Goal: Information Seeking & Learning: Compare options

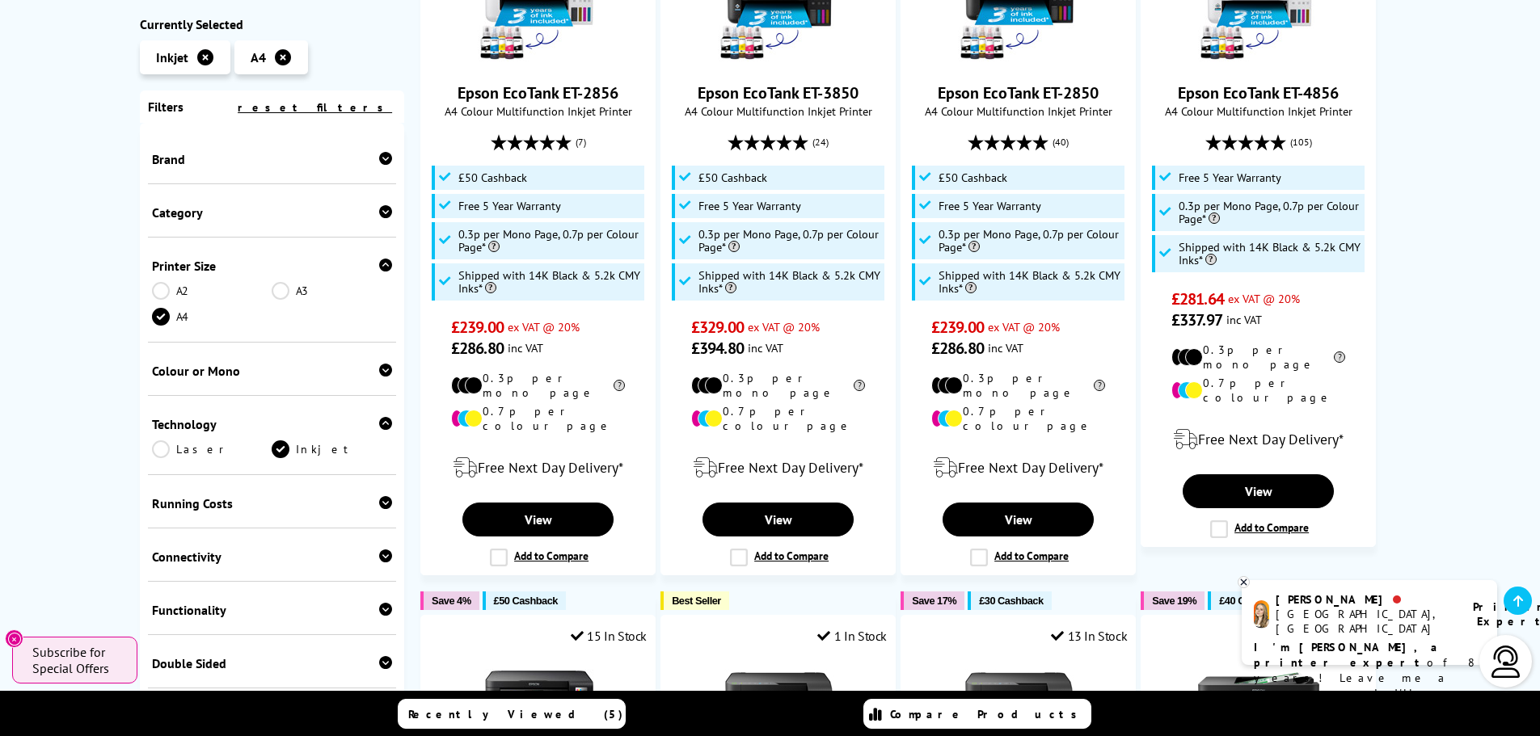
scroll to position [404, 0]
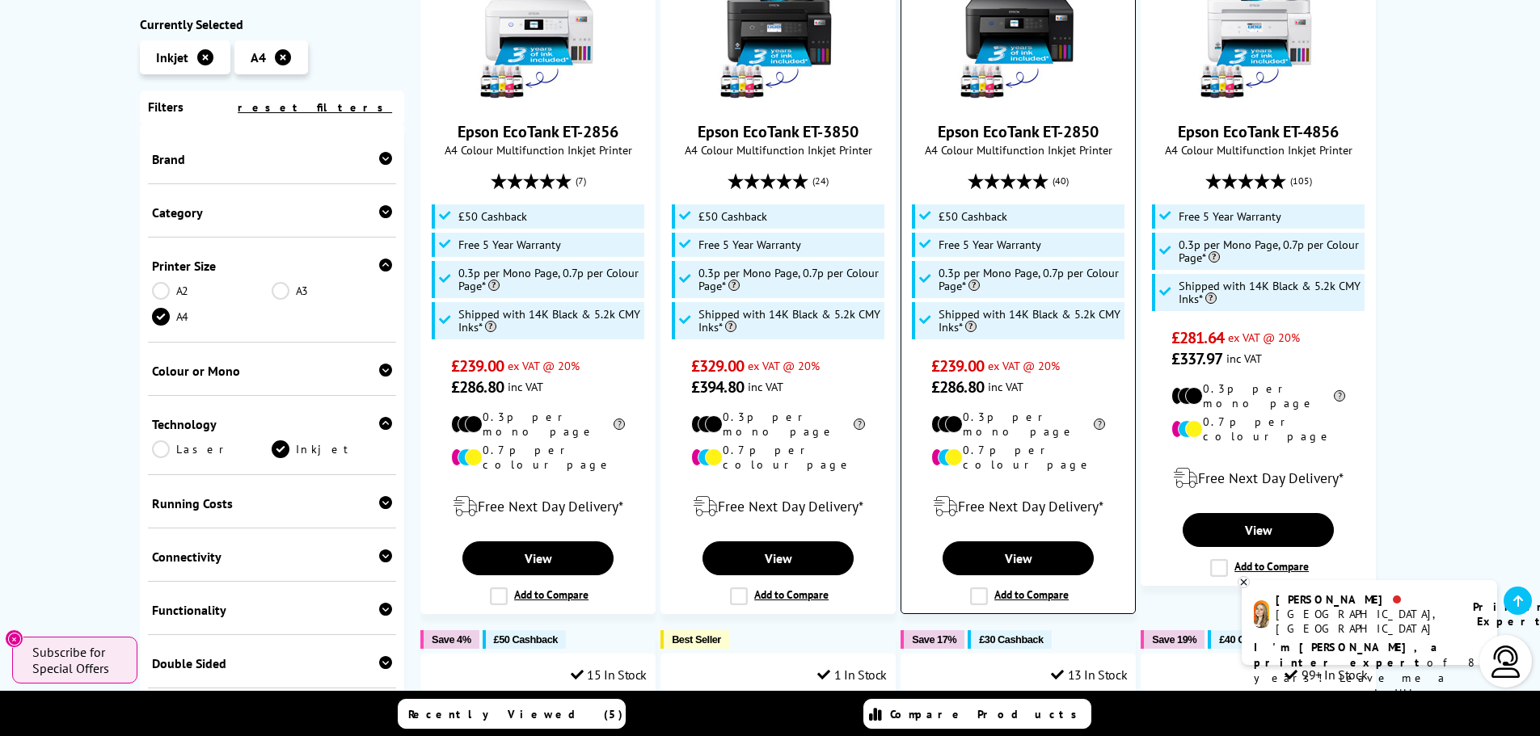
click at [1025, 136] on link "Epson EcoTank ET-2850" at bounding box center [1018, 131] width 161 height 21
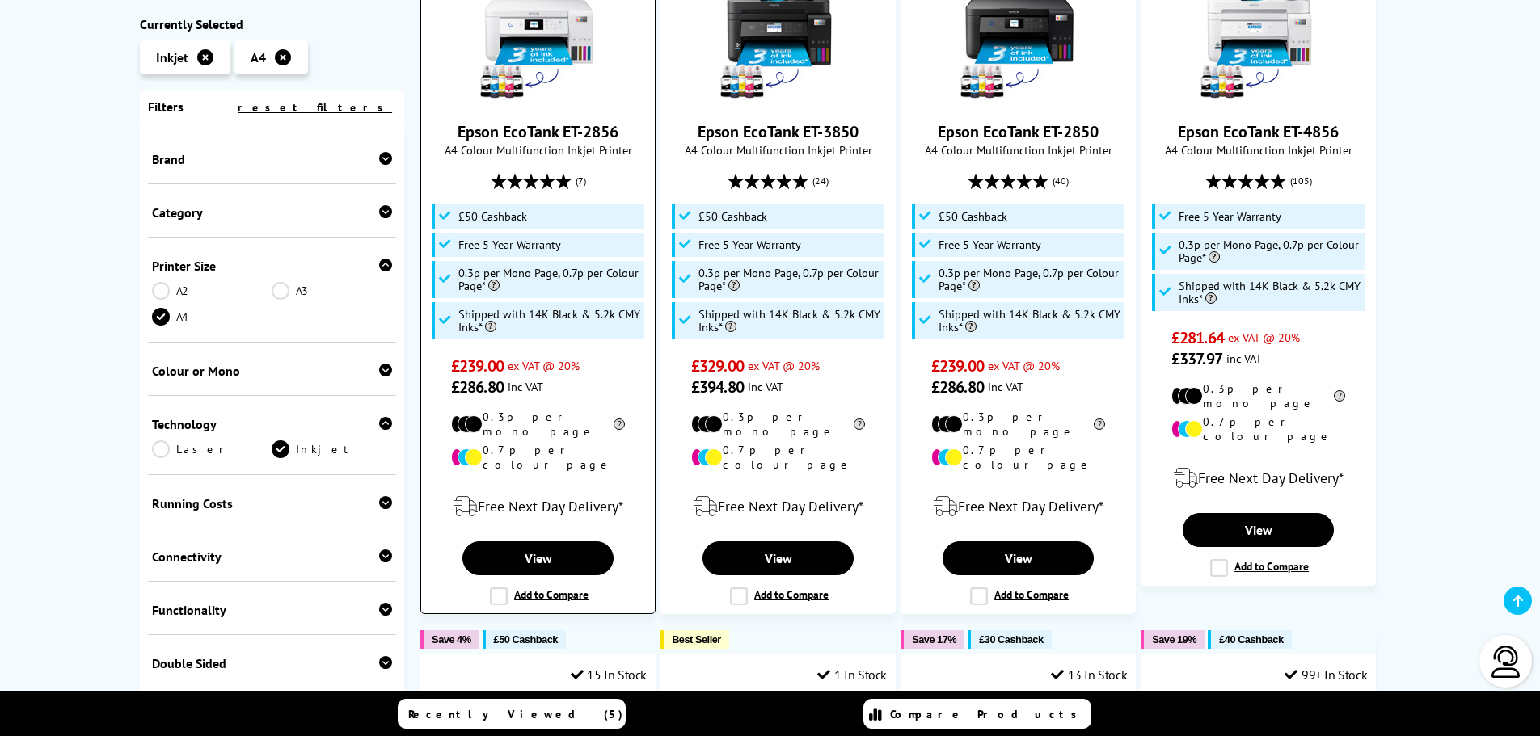
scroll to position [323, 0]
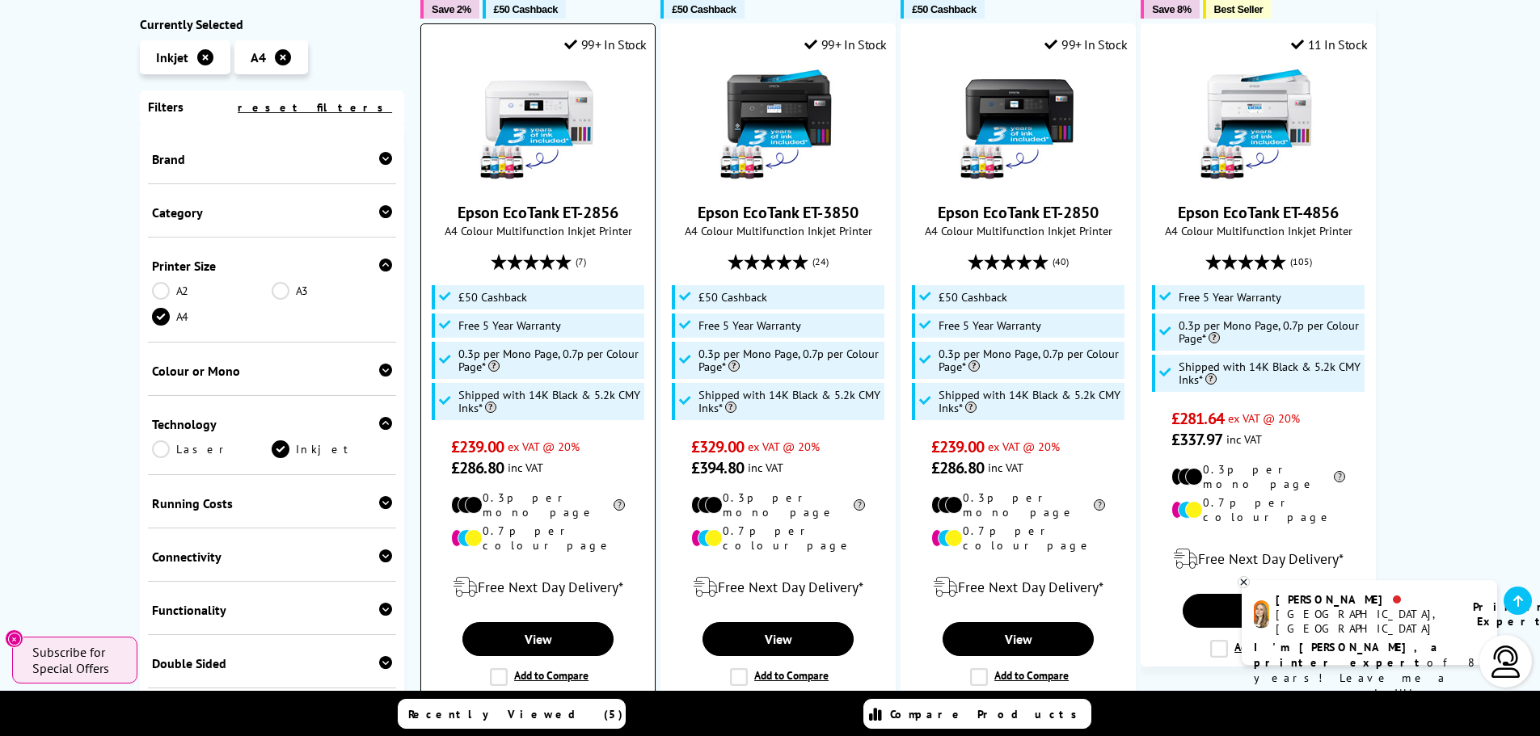
click at [564, 126] on img at bounding box center [538, 125] width 121 height 121
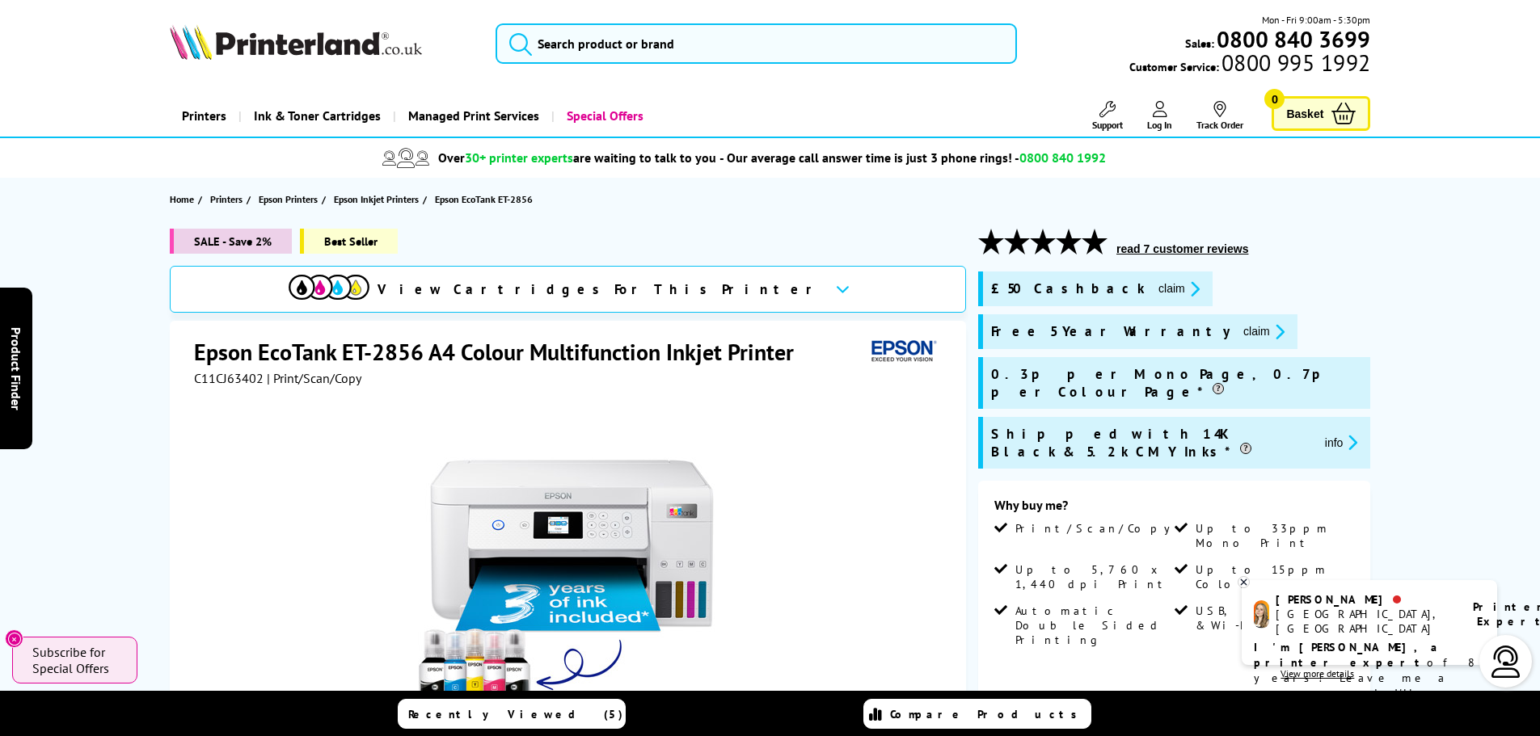
click at [630, 289] on span "View Cartridges For This Printer" at bounding box center [599, 289] width 445 height 18
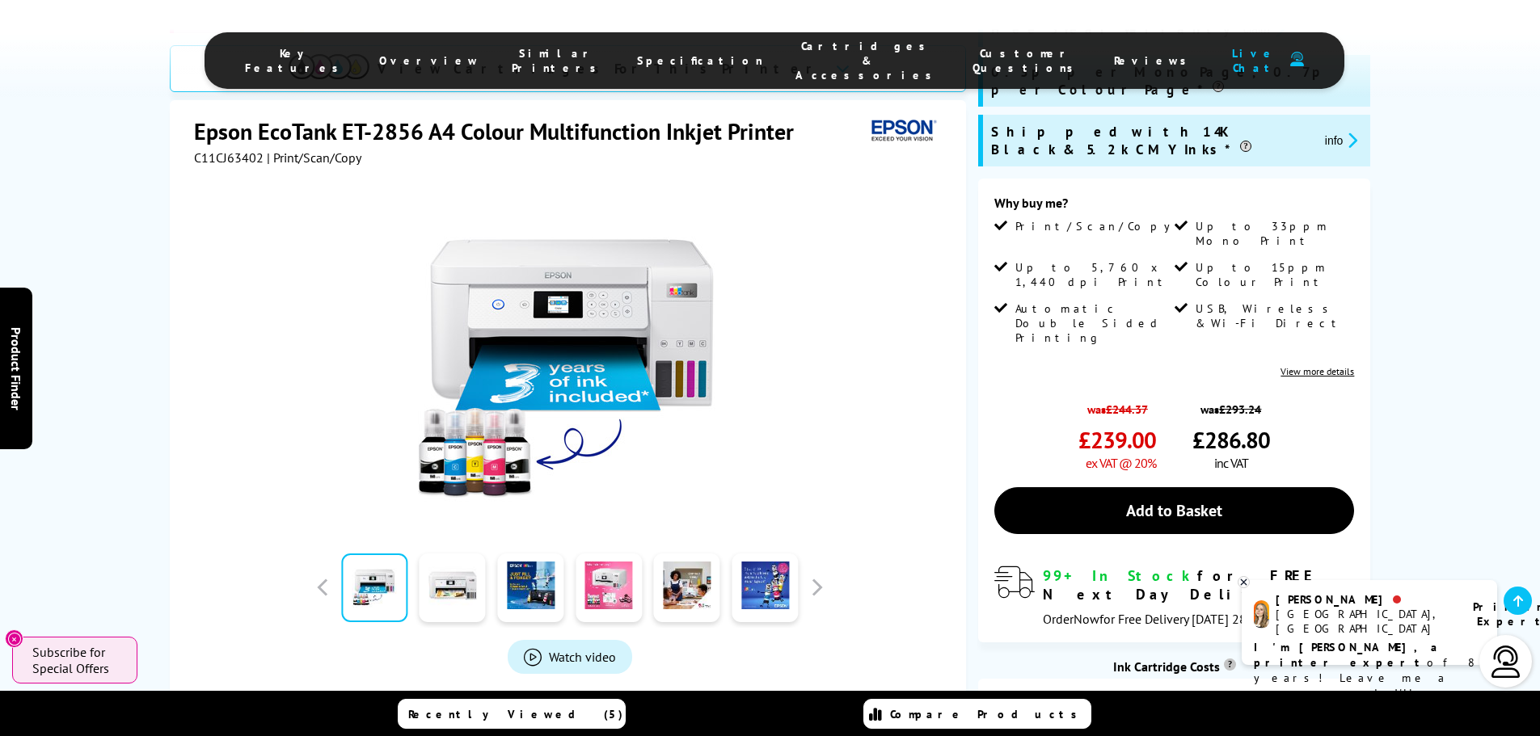
scroll to position [203, 0]
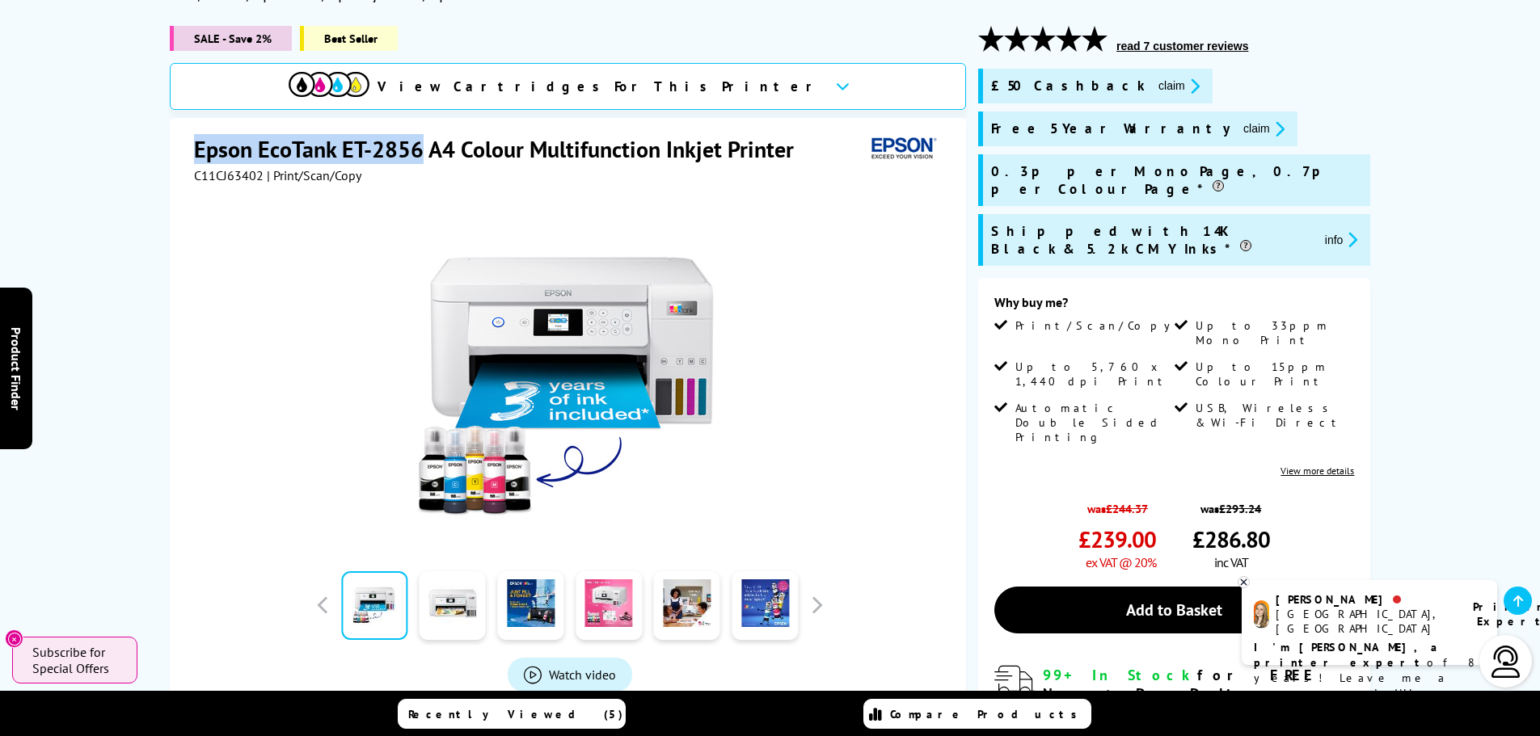
drag, startPoint x: 422, startPoint y: 149, endPoint x: 194, endPoint y: 132, distance: 228.6
click at [194, 132] on div "Epson EcoTank ET-2856 A4 Colour Multifunction Inkjet Printer C11CJ63402 | Print…" at bounding box center [568, 466] width 796 height 697
copy h1 "Epson EcoTank ET-2856"
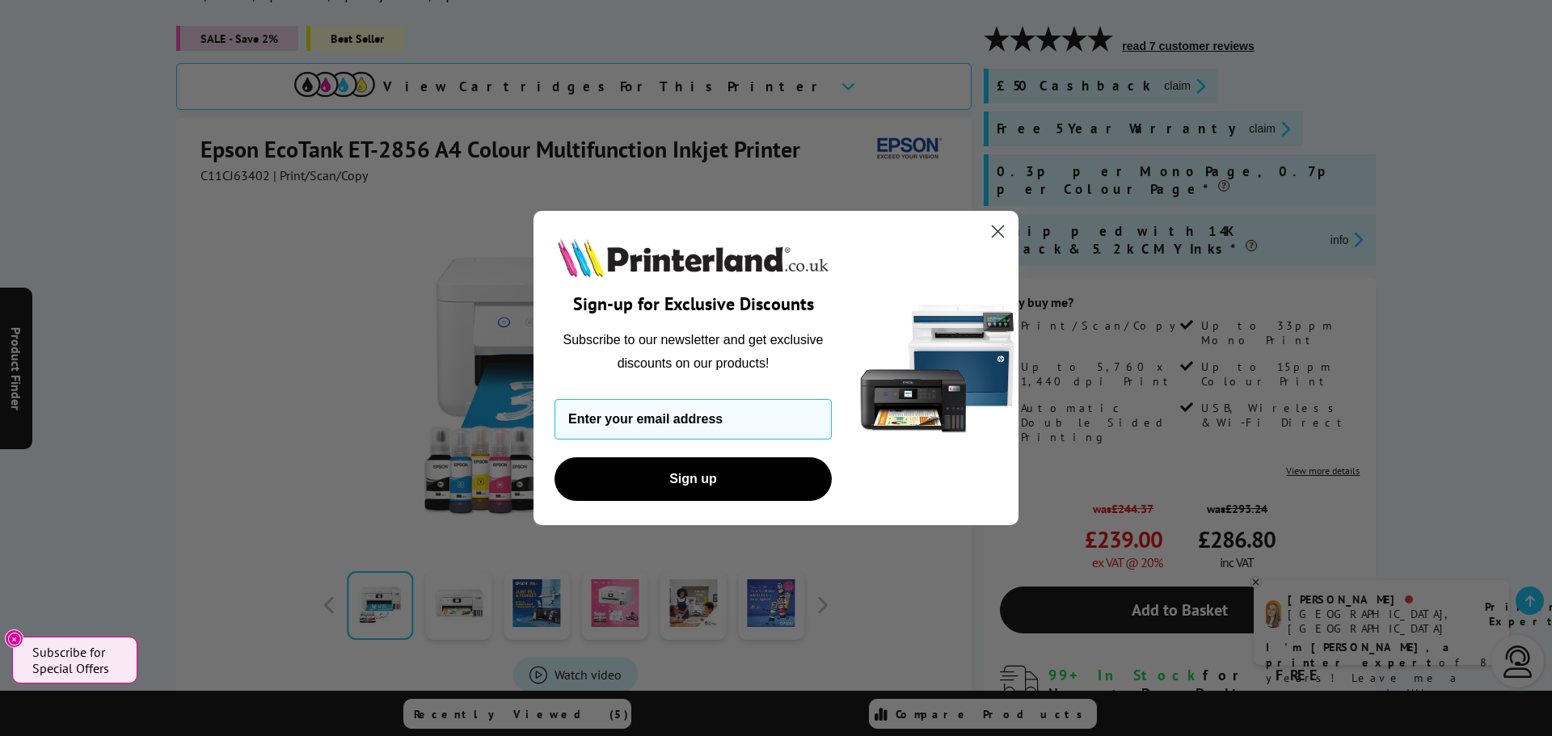
click at [996, 226] on circle "Close dialog" at bounding box center [998, 231] width 27 height 27
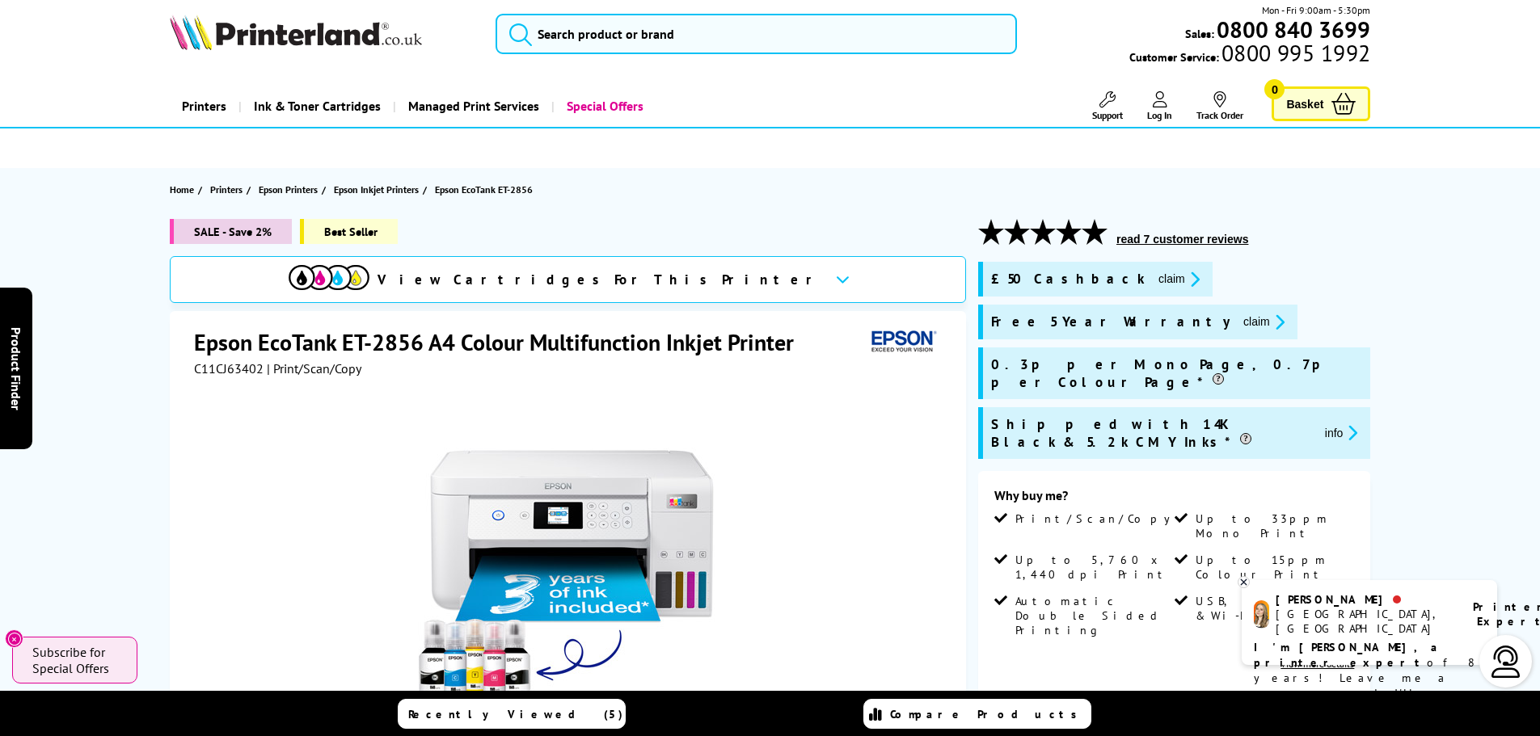
scroll to position [0, 0]
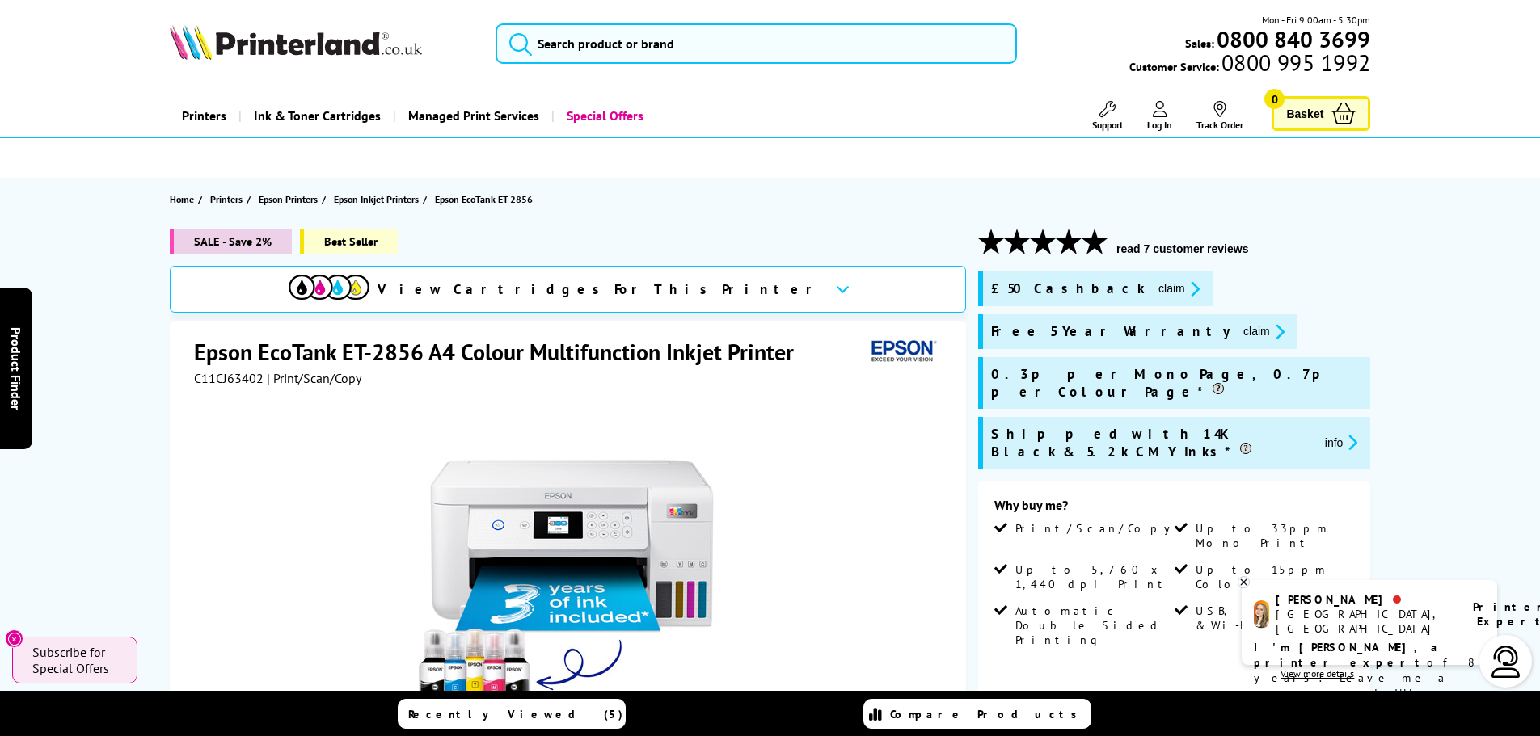
click at [373, 200] on span "Epson Inkjet Printers" at bounding box center [376, 199] width 85 height 17
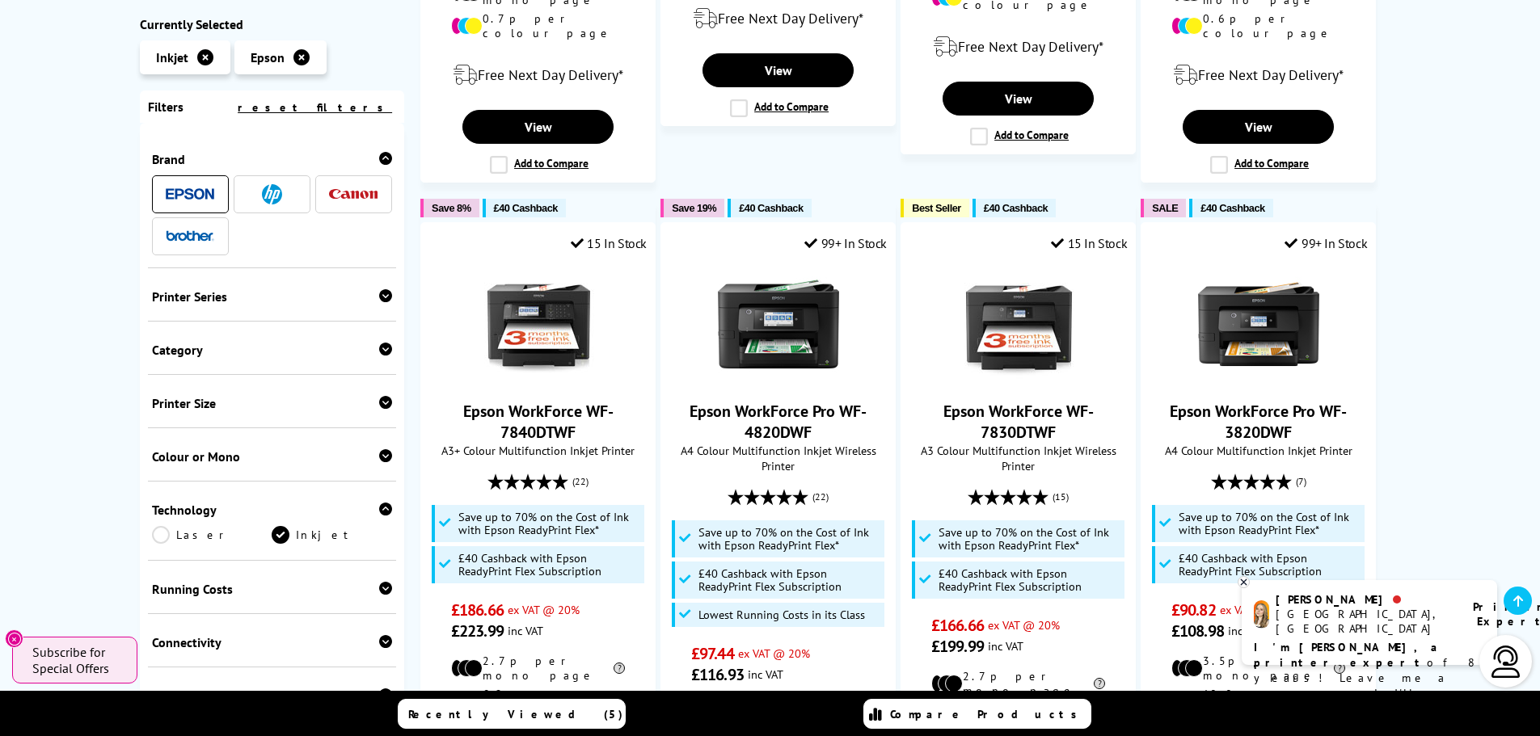
scroll to position [970, 0]
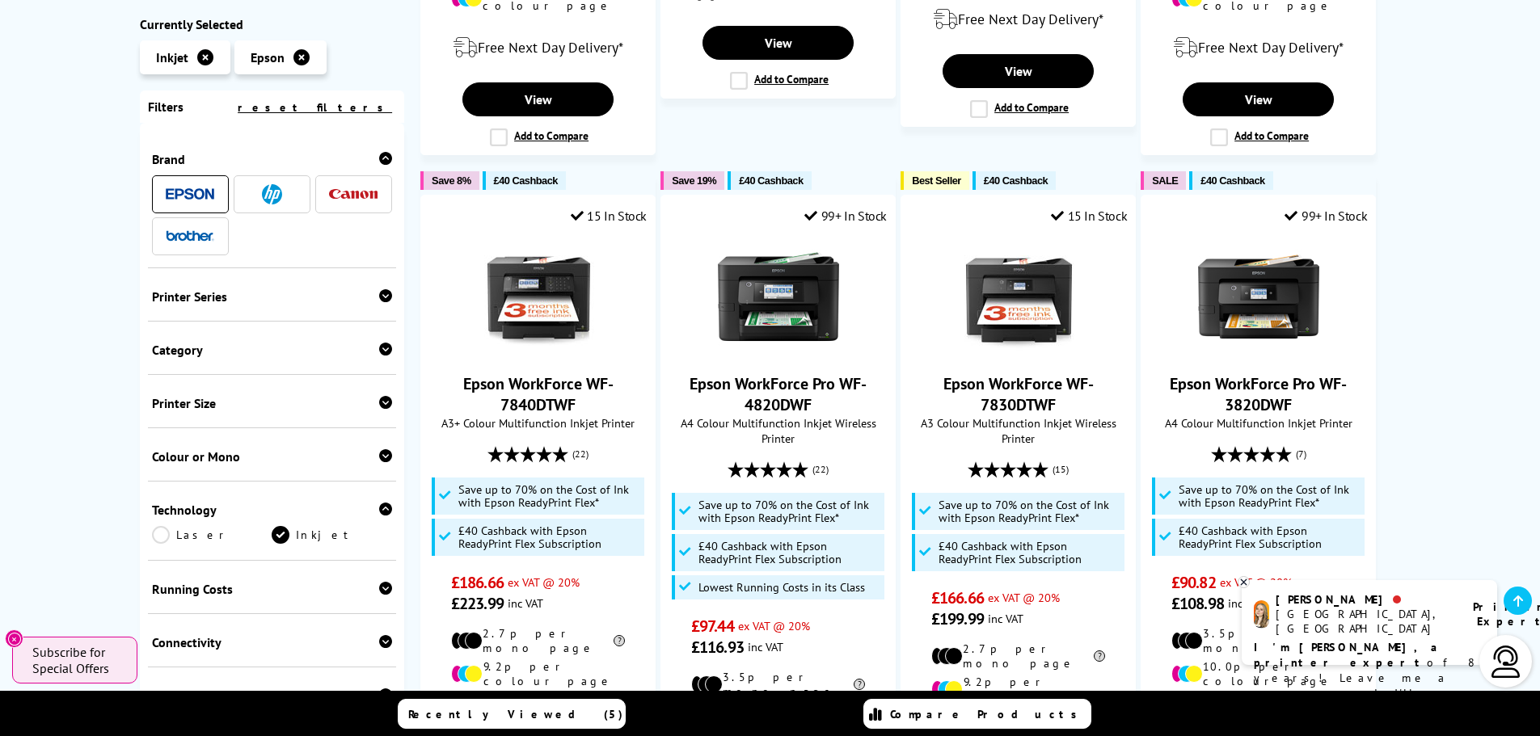
click at [269, 593] on div "Running Costs" at bounding box center [272, 589] width 241 height 16
click at [261, 614] on link "Low Running Cost" at bounding box center [272, 614] width 241 height 18
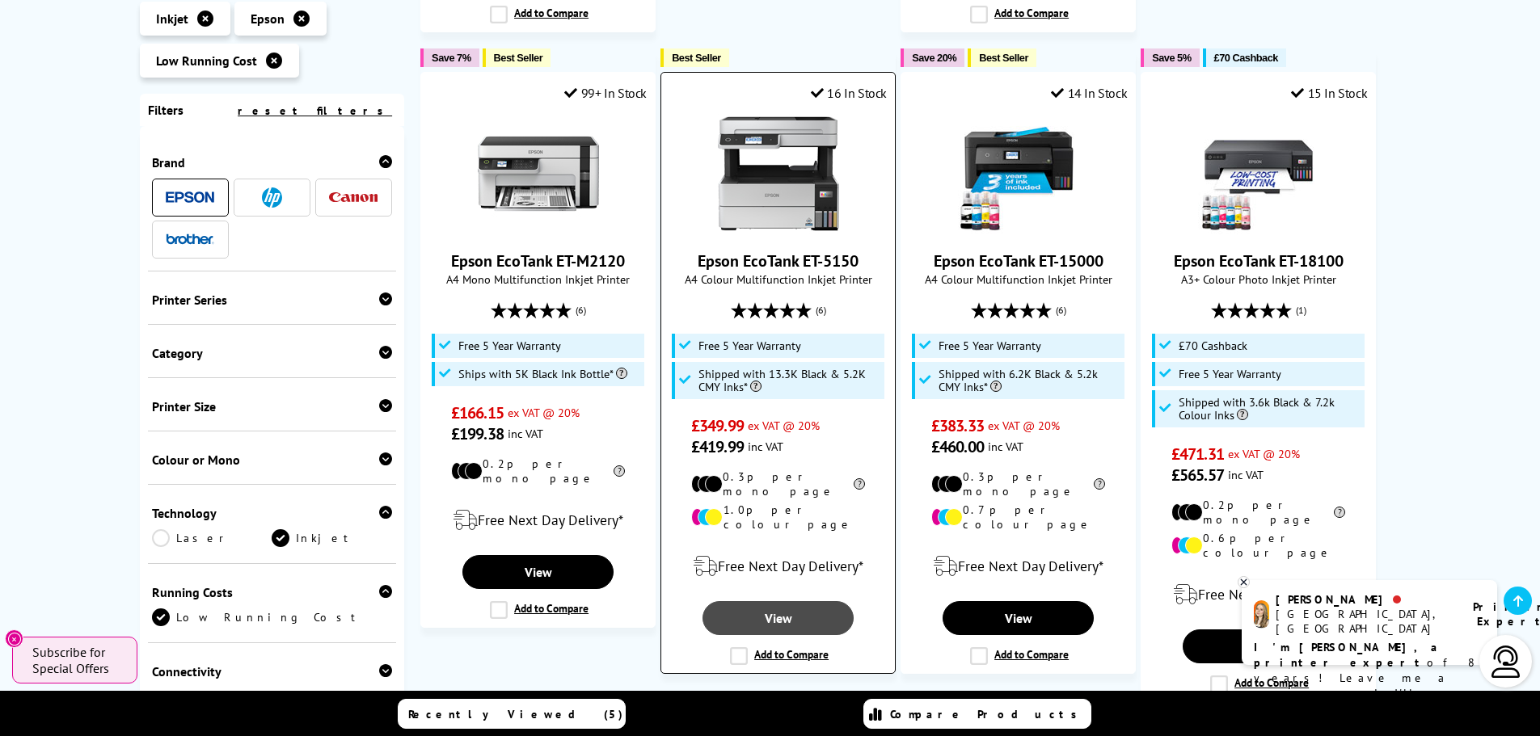
scroll to position [1859, 0]
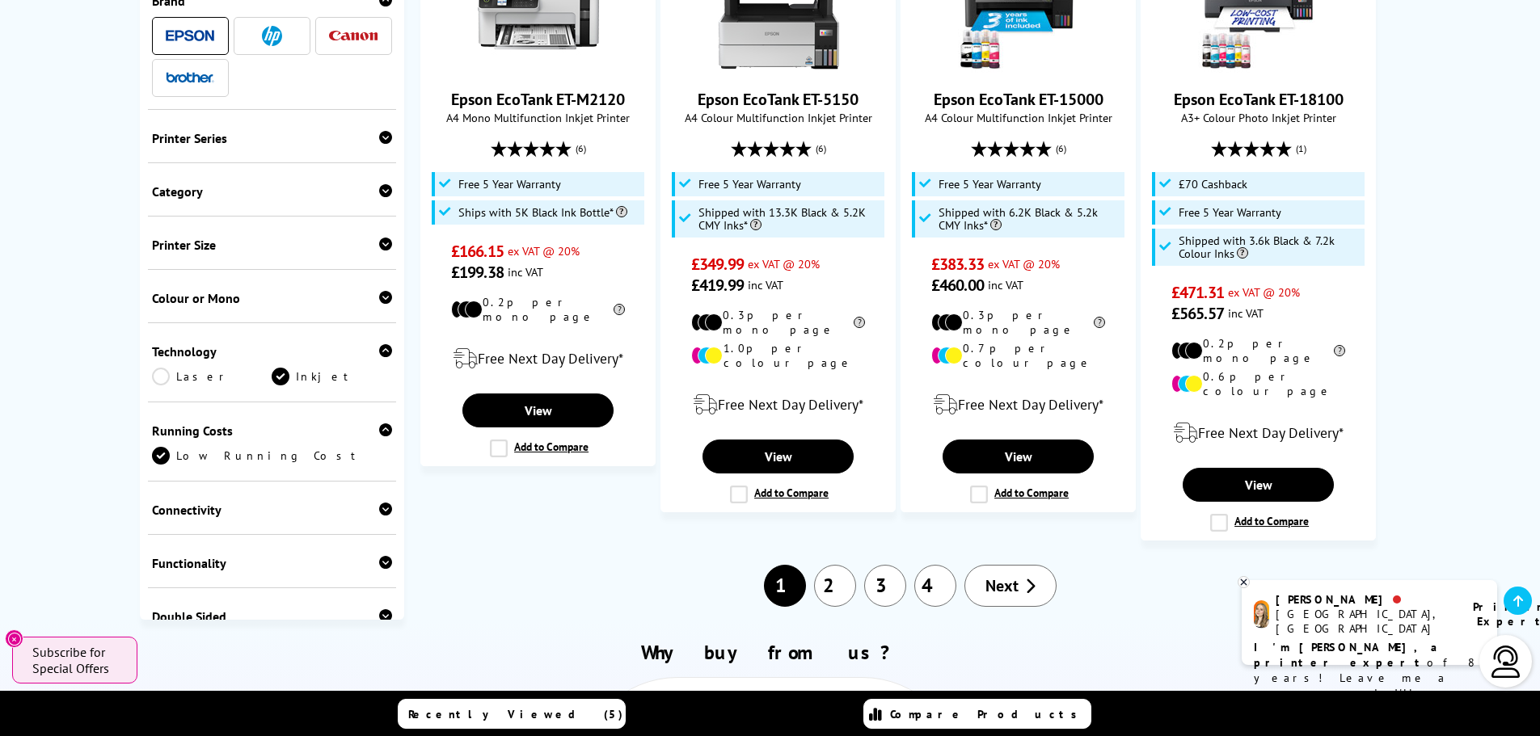
click at [1001, 565] on link "Next" at bounding box center [1010, 586] width 92 height 42
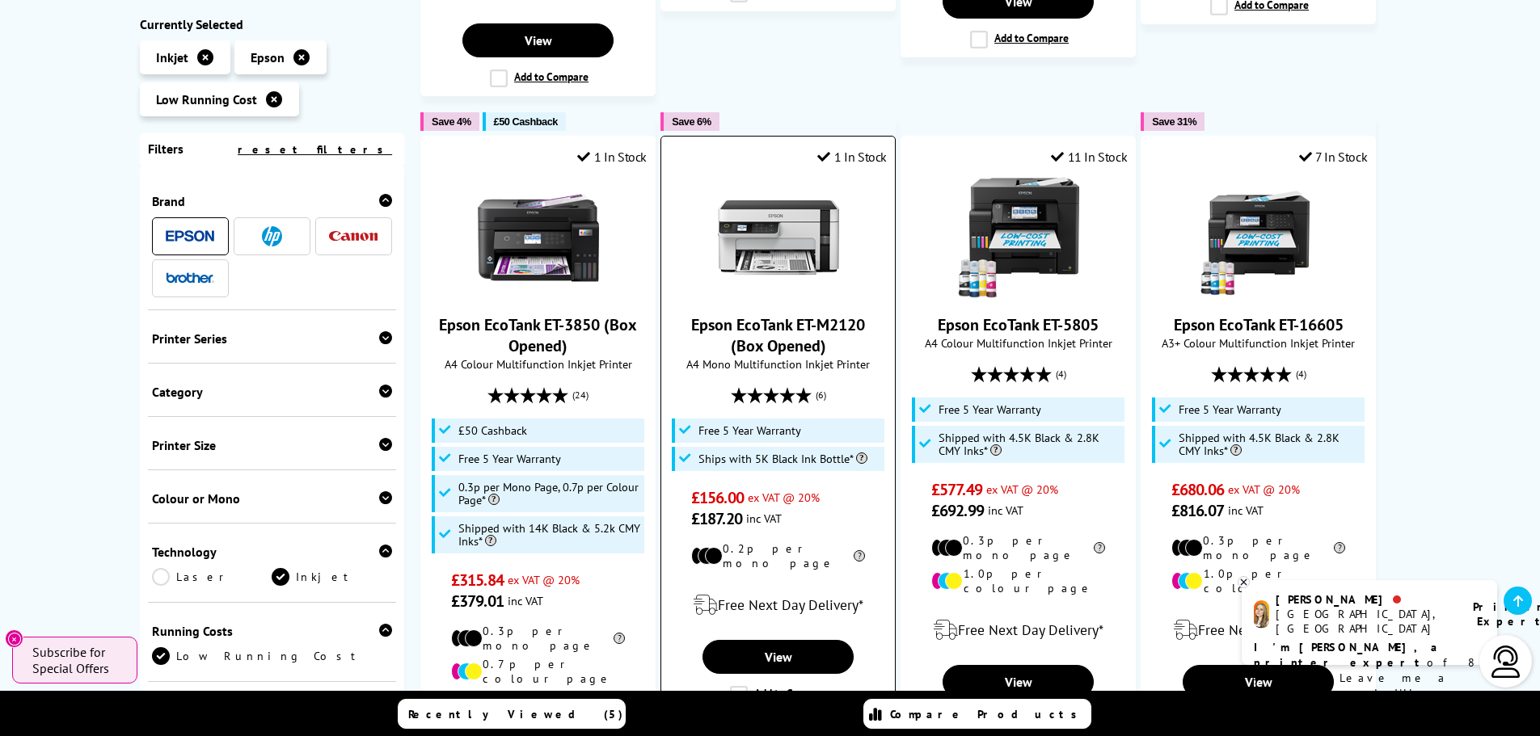
scroll to position [889, 0]
